Goal: Transaction & Acquisition: Purchase product/service

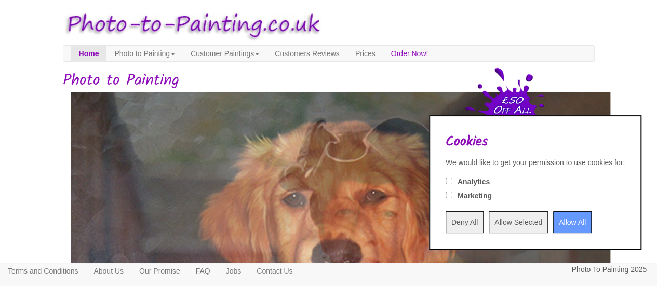
click at [561, 218] on input "Allow All" at bounding box center [572, 222] width 38 height 22
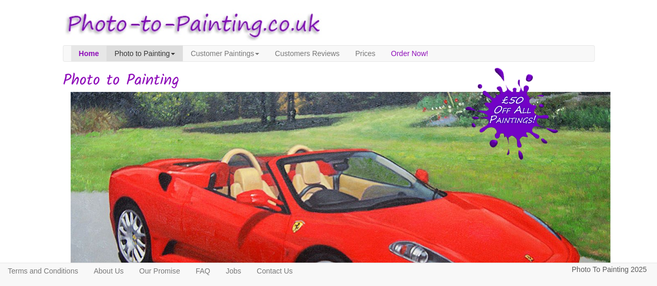
click at [183, 57] on link "Photo to Painting" at bounding box center [144, 54] width 76 height 16
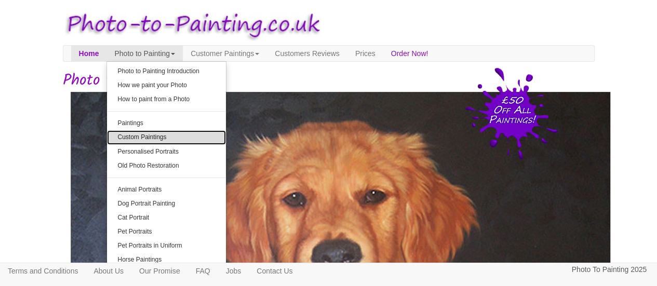
click at [168, 140] on link "Custom Paintings" at bounding box center [166, 137] width 119 height 14
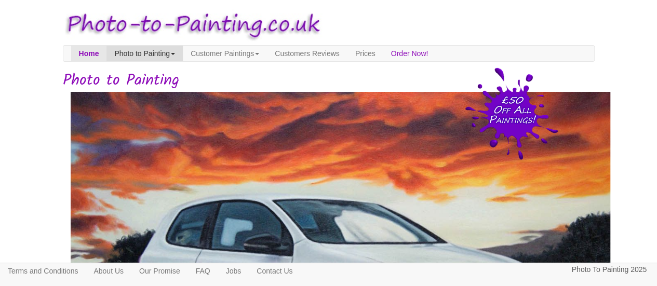
click at [183, 50] on link "Photo to Painting" at bounding box center [144, 54] width 76 height 16
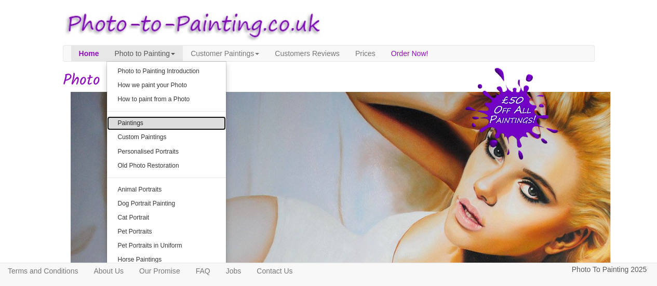
click at [184, 120] on link "Paintings" at bounding box center [166, 123] width 119 height 14
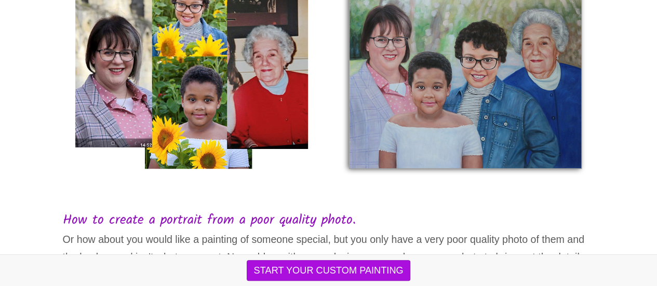
scroll to position [291, 0]
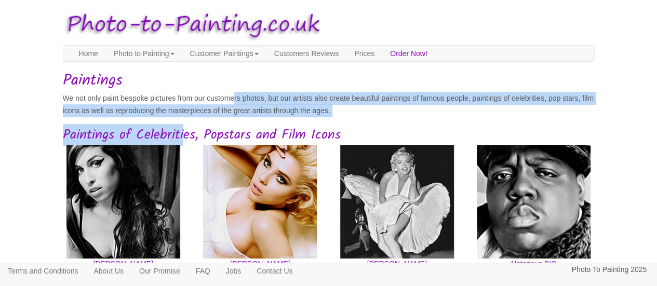
drag, startPoint x: 0, startPoint y: 0, endPoint x: 238, endPoint y: 103, distance: 259.2
click at [238, 103] on p "We not only paint bespoke pictures from our customers photos, but our artists a…" at bounding box center [329, 104] width 532 height 25
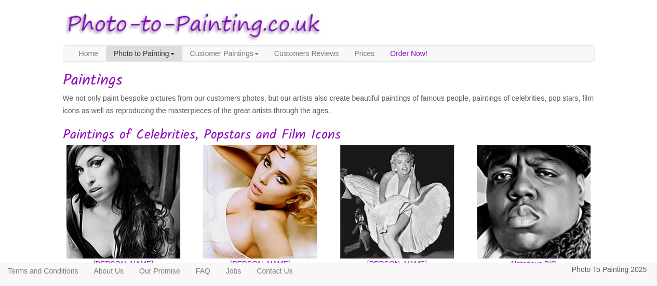
click at [171, 54] on link "Photo to Painting" at bounding box center [144, 54] width 76 height 16
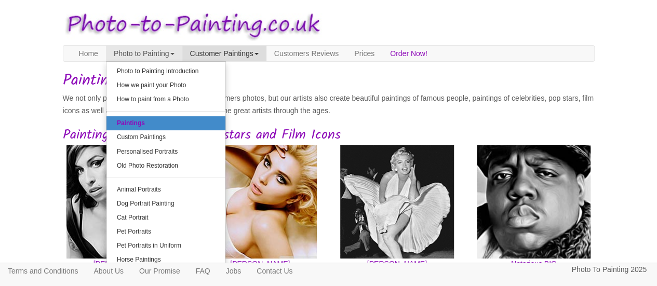
click at [223, 59] on link "Customer Paintings" at bounding box center [224, 54] width 84 height 16
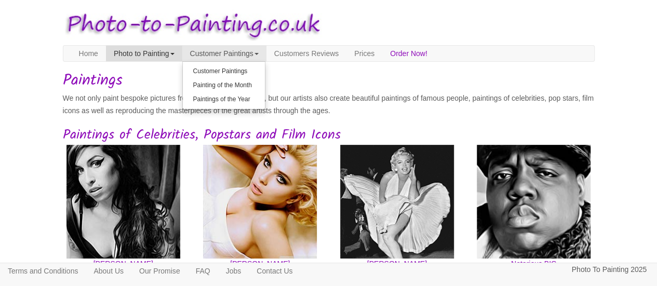
click at [177, 57] on link "Photo to Painting" at bounding box center [144, 54] width 76 height 16
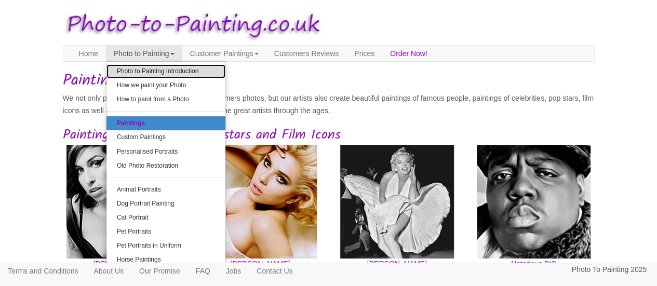
click at [176, 74] on link "Photo to Painting Introduction" at bounding box center [165, 71] width 119 height 14
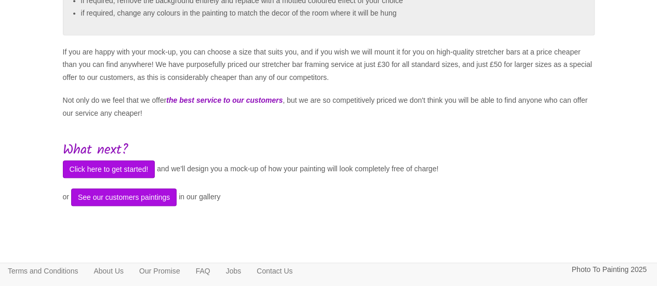
scroll to position [401, 0]
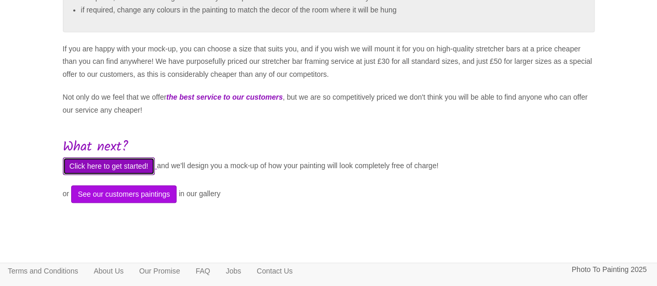
click at [143, 162] on button "Click here to get started!" at bounding box center [109, 166] width 92 height 18
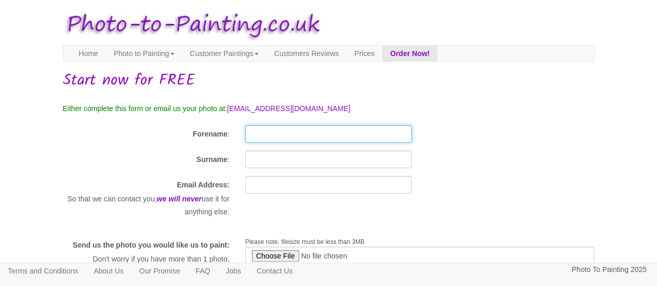
click at [272, 132] on input "Forename" at bounding box center [328, 134] width 167 height 18
type input "[PERSON_NAME]"
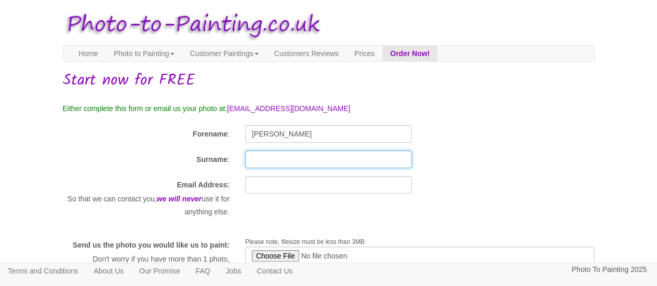
type input "Addecott"
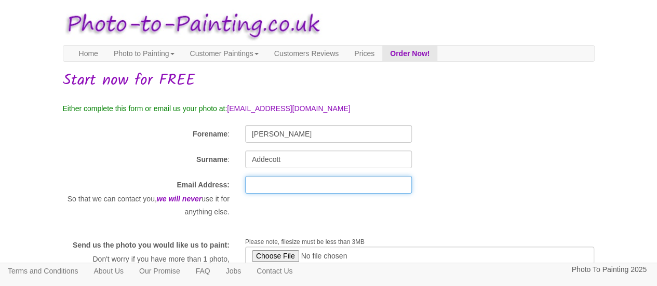
type input "[EMAIL_ADDRESS][DOMAIN_NAME]"
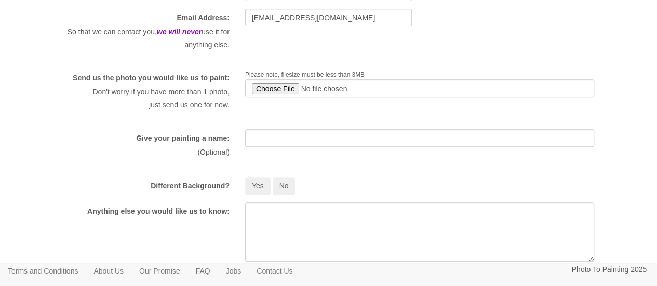
scroll to position [171, 0]
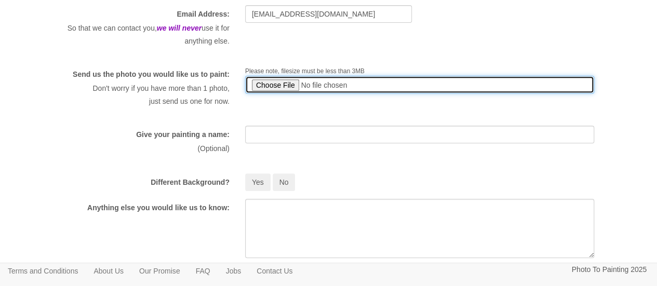
click at [277, 83] on input "file" at bounding box center [420, 85] width 350 height 18
type input "C:\fakepath\000a1d85-f019-42cc-89af-fa7c6f88a7b3.jpg"
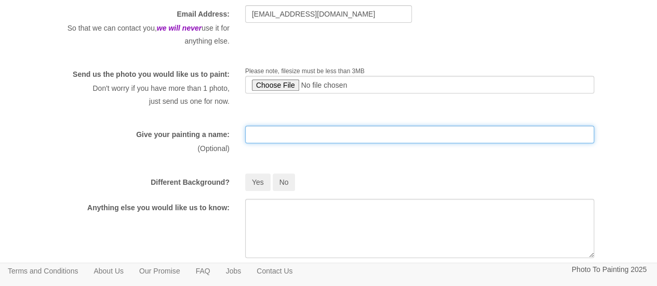
click at [259, 143] on input "text" at bounding box center [420, 135] width 350 height 18
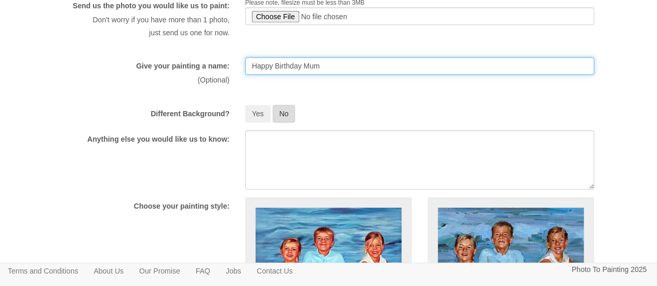
type input "Happy Birthday Mum"
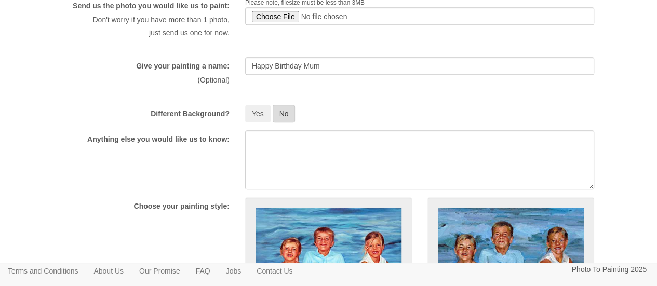
click at [280, 123] on button "No" at bounding box center [284, 114] width 23 height 18
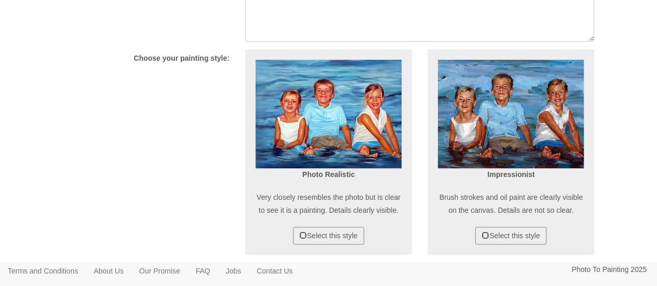
scroll to position [425, 0]
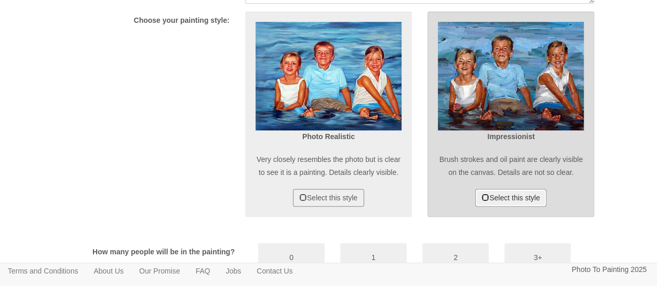
click at [521, 207] on button "Select this style" at bounding box center [510, 198] width 71 height 18
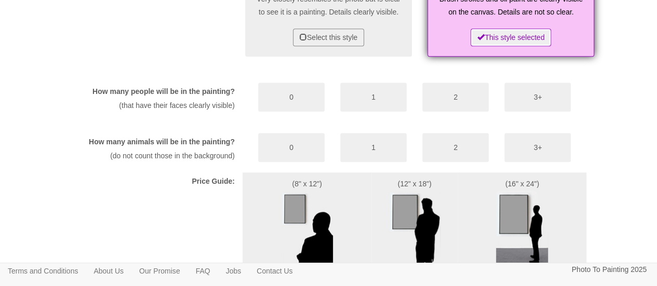
scroll to position [590, 0]
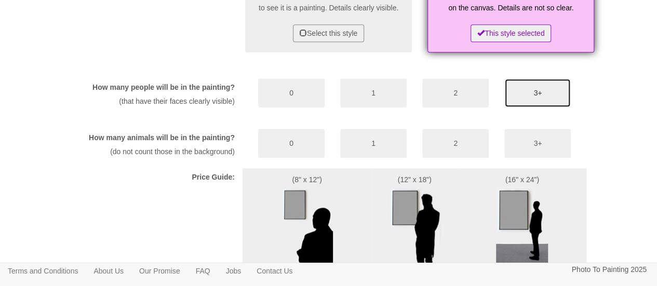
click at [522, 108] on button "3+" at bounding box center [537, 92] width 66 height 29
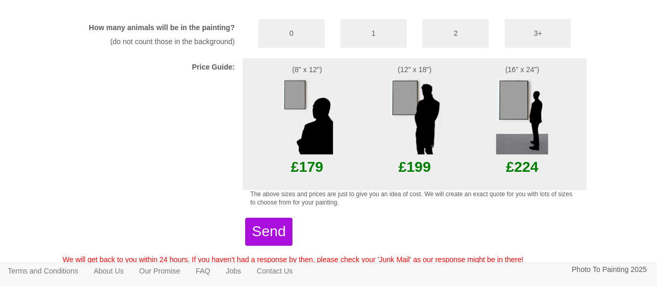
scroll to position [362, 0]
